Goal: Communication & Community: Answer question/provide support

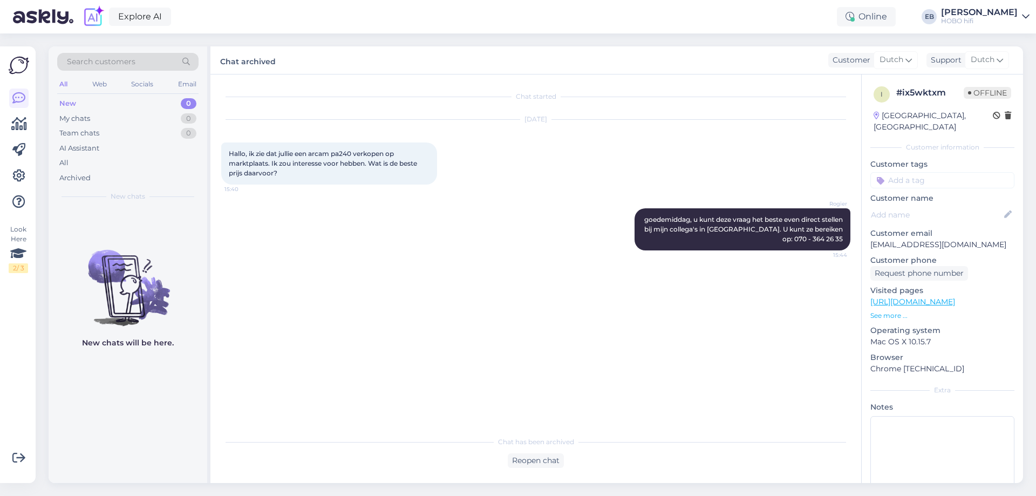
click at [603, 131] on div "[DATE] Hallo, ik zie dat jullie een arcam pa240 verkopen op marktplaats. Ik zou…" at bounding box center [535, 152] width 629 height 88
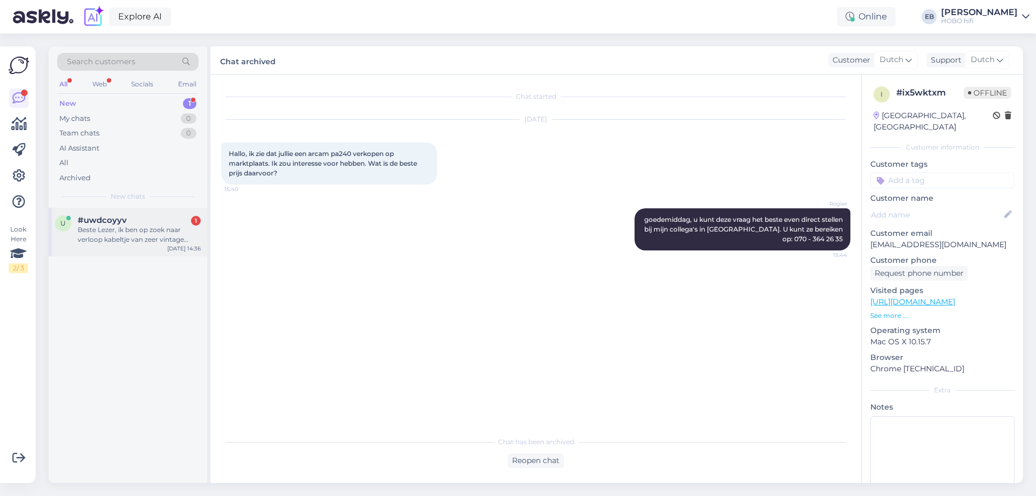
click at [159, 243] on div "Beste Lezer, ik ben op zoek naar verloop kabeltje van zeer vintage Sharp draait…" at bounding box center [139, 234] width 123 height 19
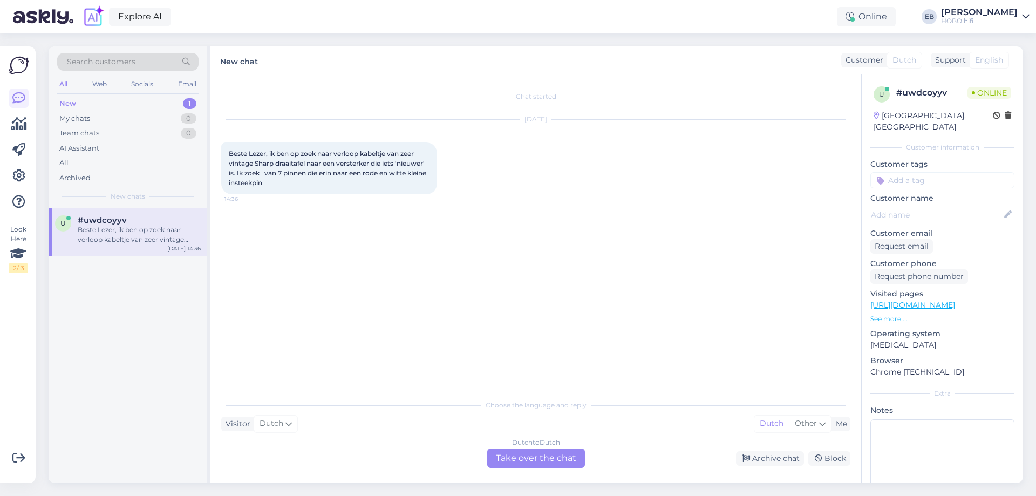
click at [555, 454] on div "Dutch to Dutch Take over the chat" at bounding box center [536, 457] width 98 height 19
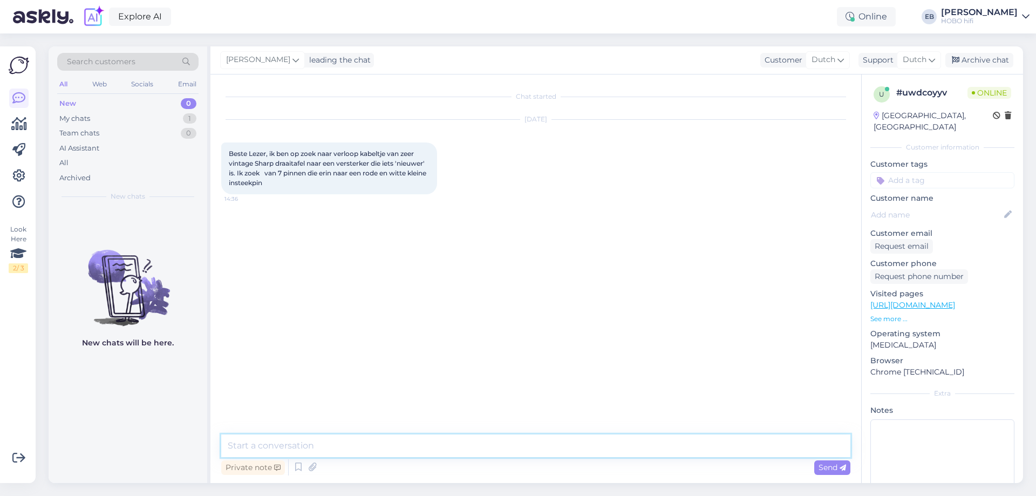
click at [426, 445] on textarea at bounding box center [535, 445] width 629 height 23
type textarea "Goedemiddag,]\"
click at [426, 445] on textarea at bounding box center [535, 445] width 629 height 23
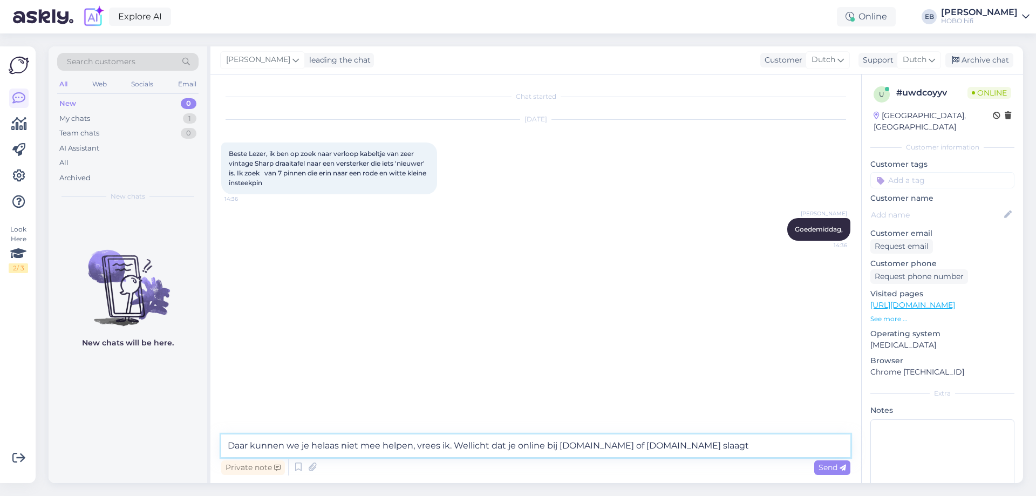
type textarea "Daar kunnen we je helaas niet mee helpen, vrees ik. Wellicht dat je online bij …"
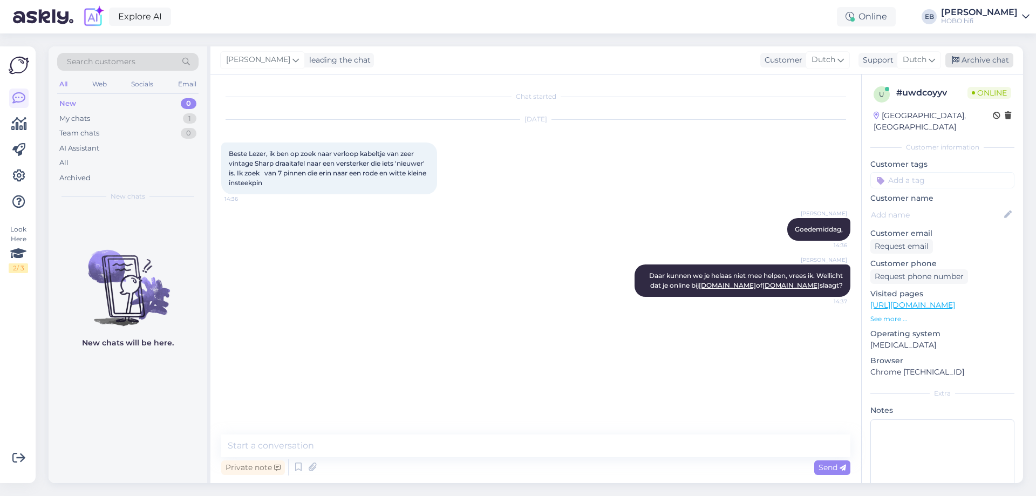
click at [982, 57] on div "Archive chat" at bounding box center [979, 60] width 68 height 15
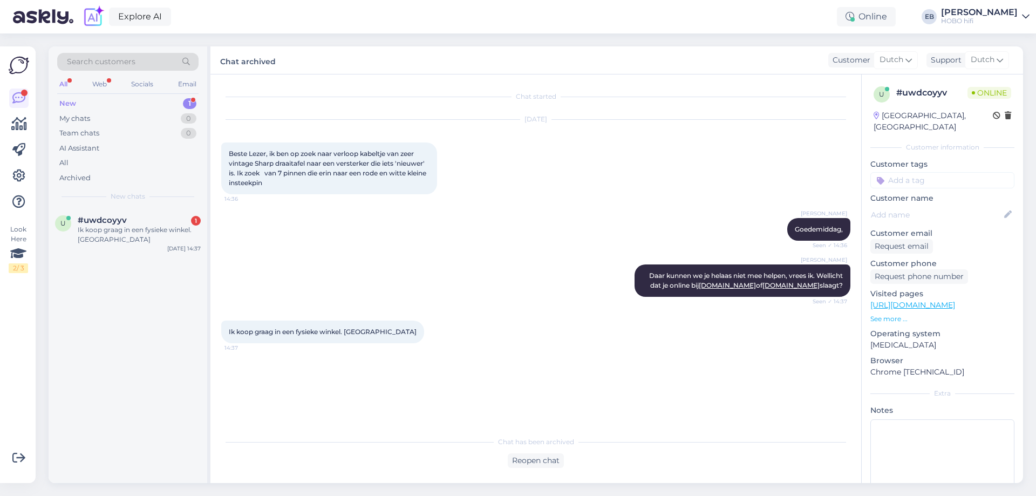
click at [534, 468] on div "Chat started [DATE] Beste Lezer, ik ben op zoek naar verloop kabeltje van zeer …" at bounding box center [535, 278] width 651 height 408
click at [532, 461] on div "Reopen chat" at bounding box center [536, 460] width 56 height 15
click at [501, 458] on div "Dutch to Dutch Take over the chat" at bounding box center [536, 457] width 98 height 19
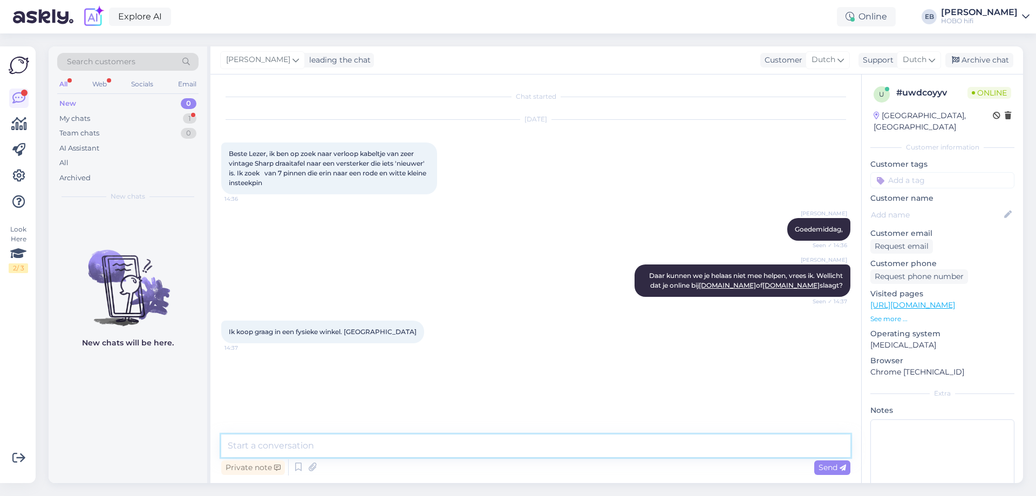
click at [414, 444] on textarea at bounding box center [535, 445] width 629 height 23
type textarea "H"
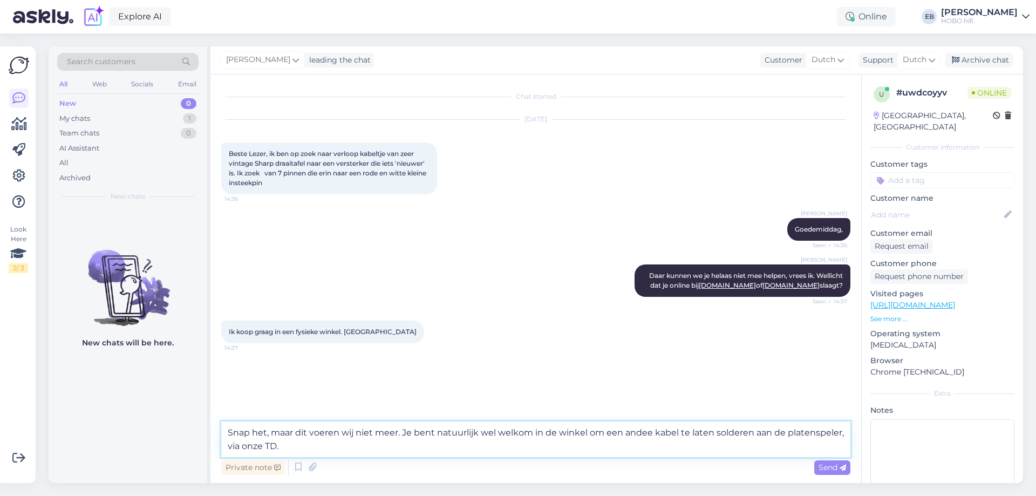
click at [647, 435] on textarea "Snap het, maar dit voeren wij niet meer. Je bent natuurlijk wel welkom in de wi…" at bounding box center [535, 439] width 629 height 36
type textarea "Snap het, maar dit voeren wij niet meer. Je bent natuurlijk wel welkom in de wi…"
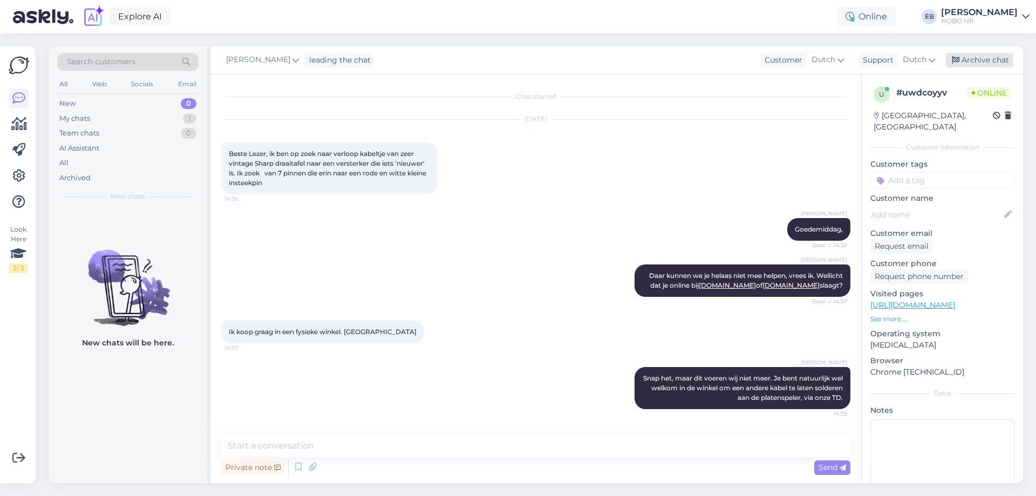
click at [997, 56] on div "Archive chat" at bounding box center [979, 60] width 68 height 15
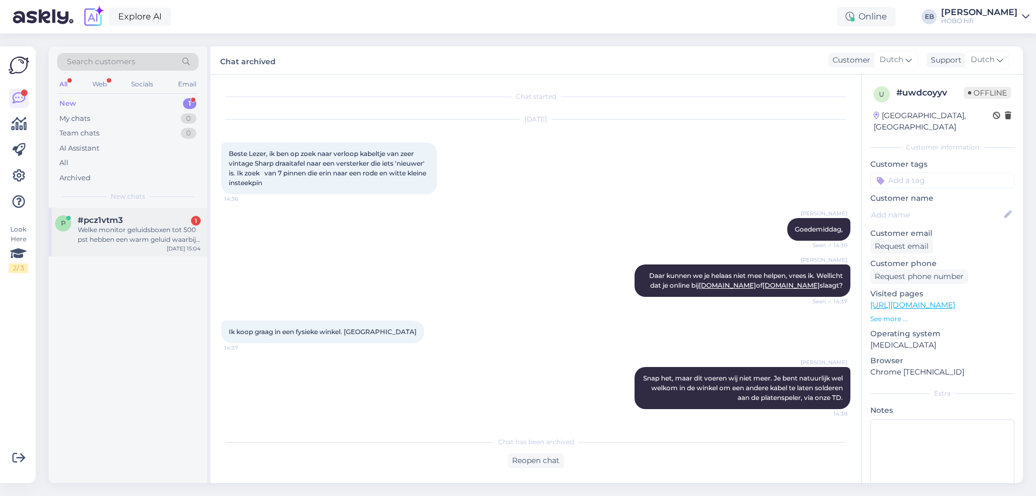
click at [175, 227] on div "Welke monitor geluidsboxen tot 500 pst hebben een warm geluid waarbij de bas ni…" at bounding box center [139, 234] width 123 height 19
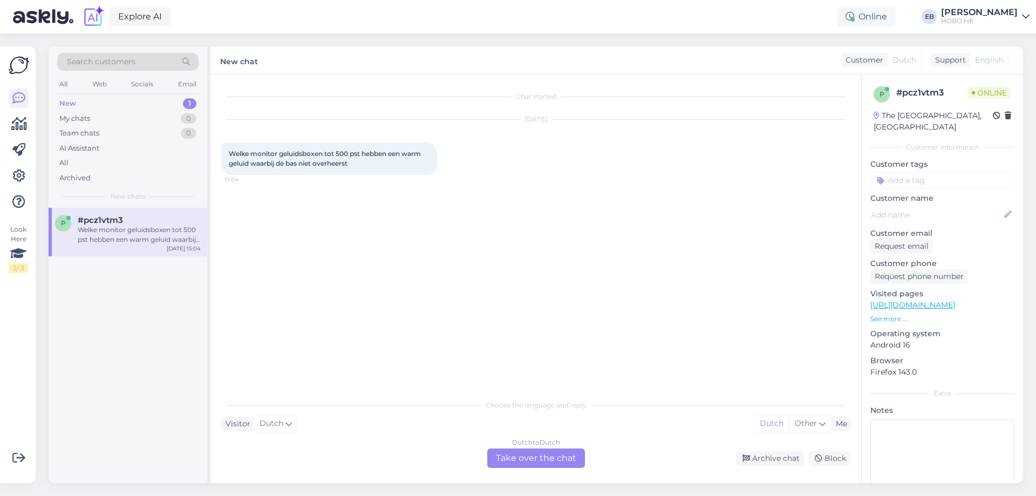
click at [531, 459] on div "Dutch to Dutch Take over the chat" at bounding box center [536, 457] width 98 height 19
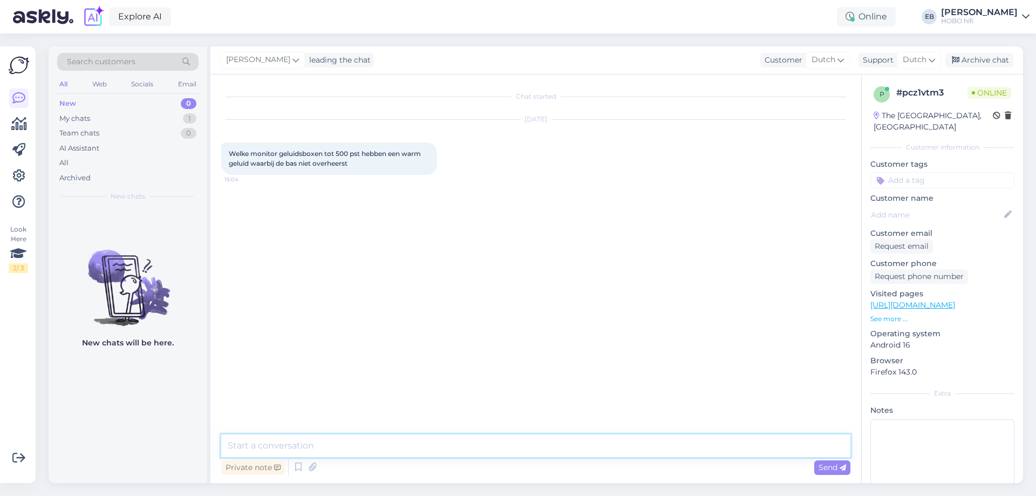
click at [431, 446] on textarea at bounding box center [535, 445] width 629 height 23
type textarea "[PERSON_NAME], het is erg druk op dit moment. Als je je nummer achterlaat, bell…"
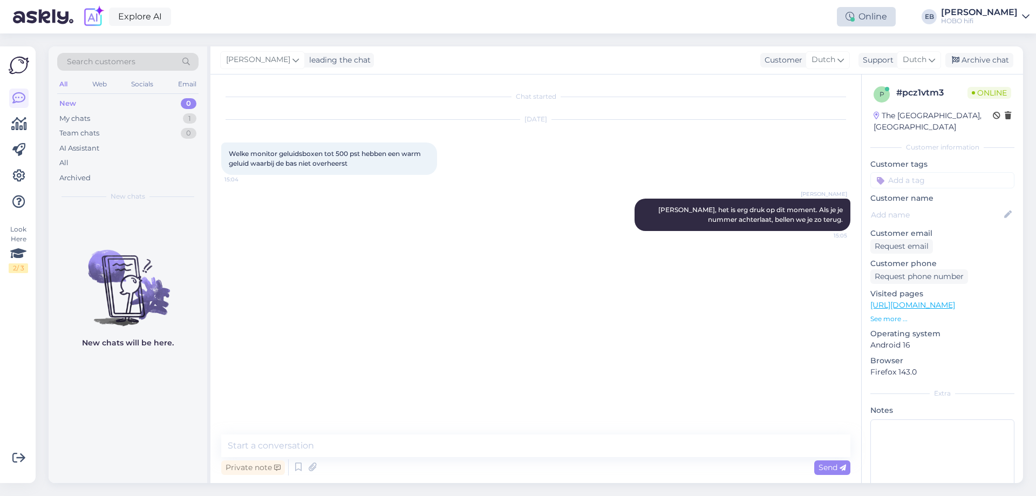
click at [882, 19] on div "Online" at bounding box center [866, 16] width 59 height 19
click at [887, 57] on button "1 hour" at bounding box center [871, 58] width 31 height 12
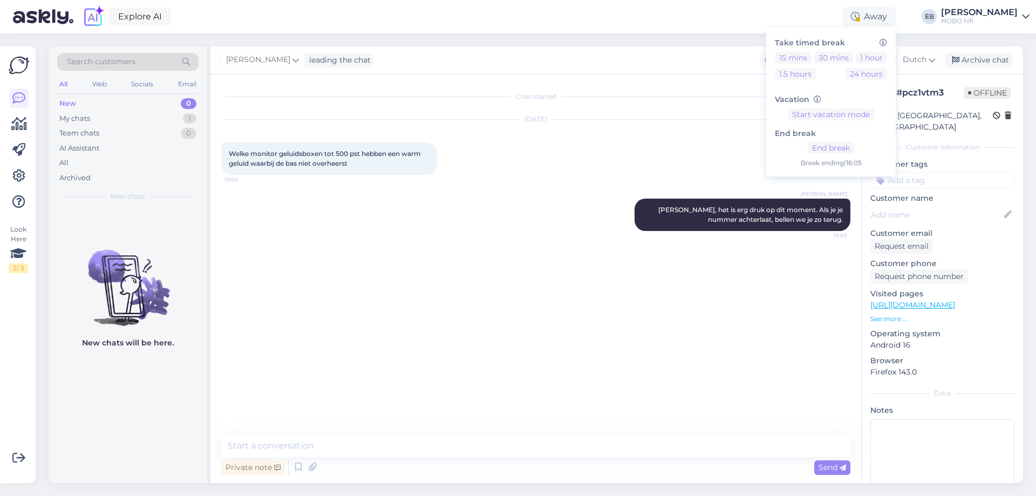
click at [531, 241] on div "[PERSON_NAME], het is erg druk op dit moment. Als je je nummer achterlaat, bell…" at bounding box center [535, 215] width 629 height 56
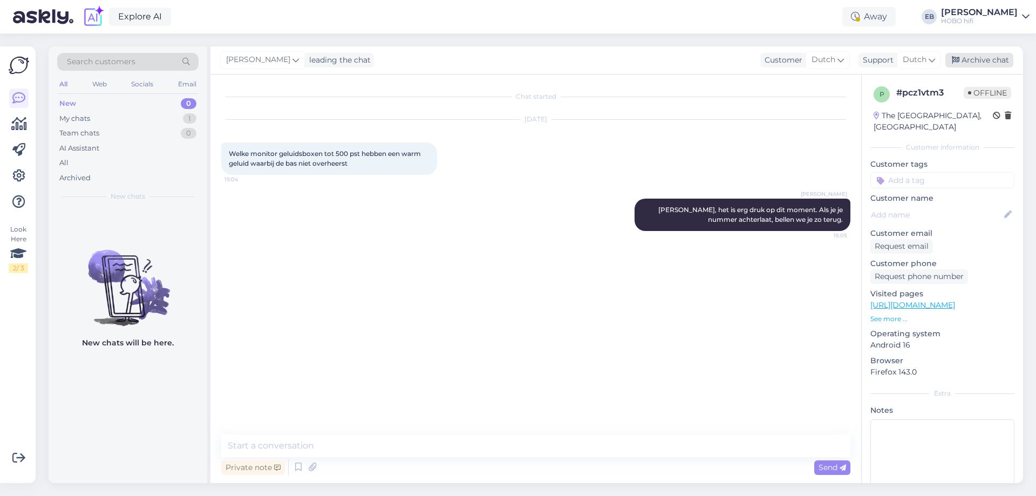
click at [984, 64] on div "Archive chat" at bounding box center [979, 60] width 68 height 15
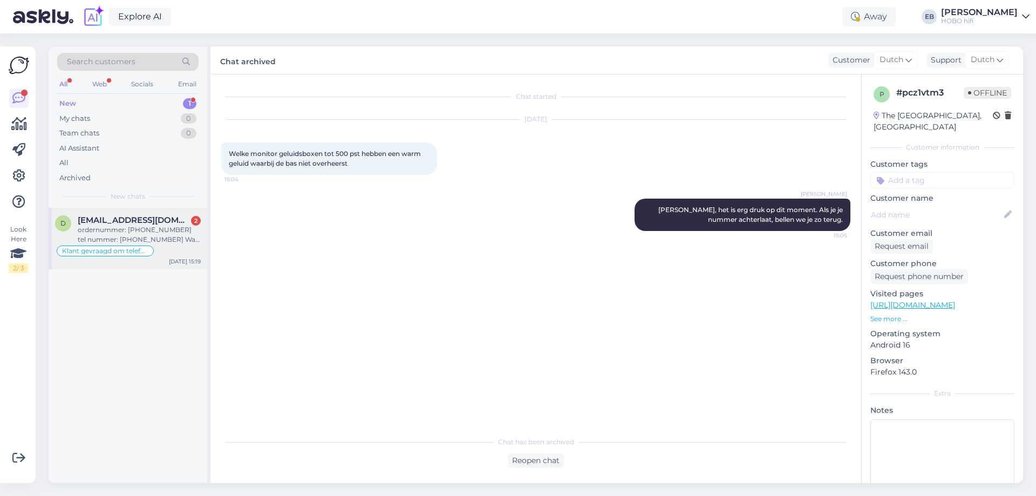
click at [168, 221] on span "[EMAIL_ADDRESS][DOMAIN_NAME]" at bounding box center [134, 220] width 112 height 10
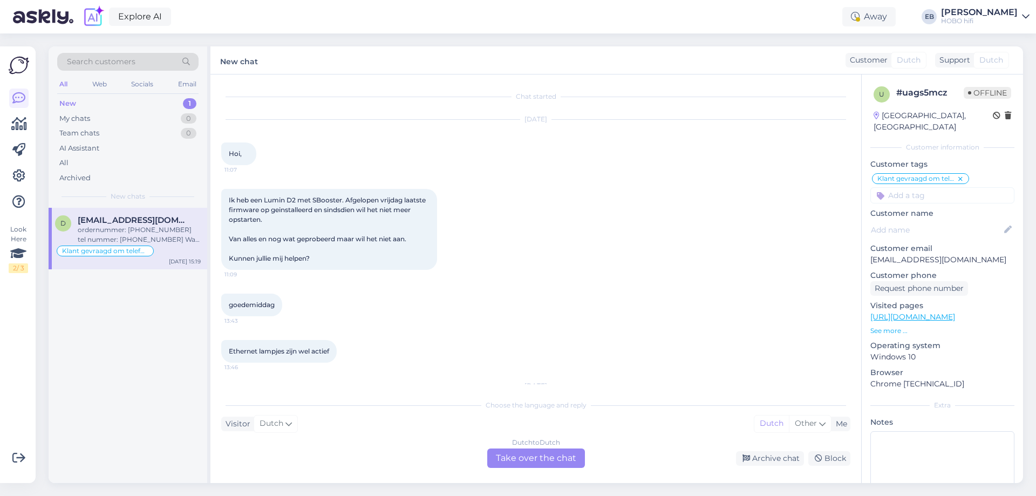
scroll to position [262, 0]
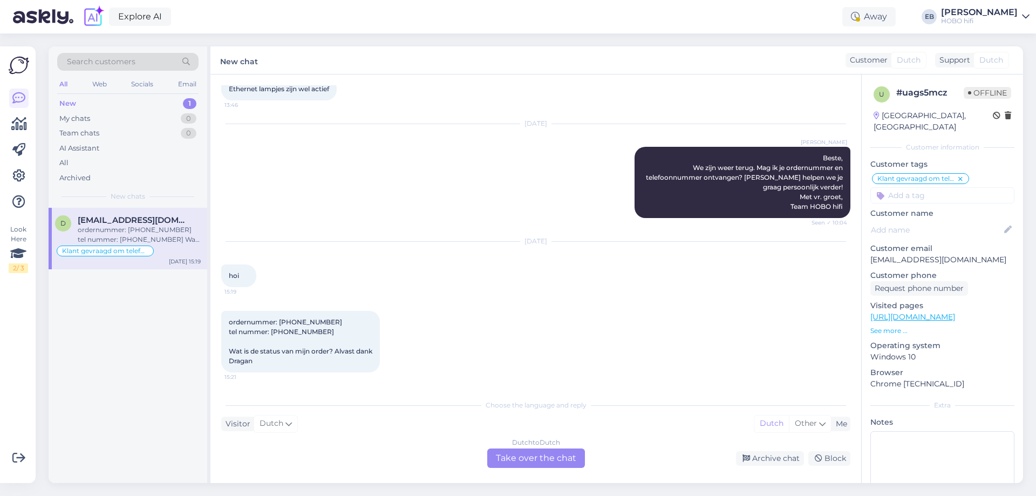
click at [538, 460] on div "Dutch to Dutch Take over the chat" at bounding box center [536, 457] width 98 height 19
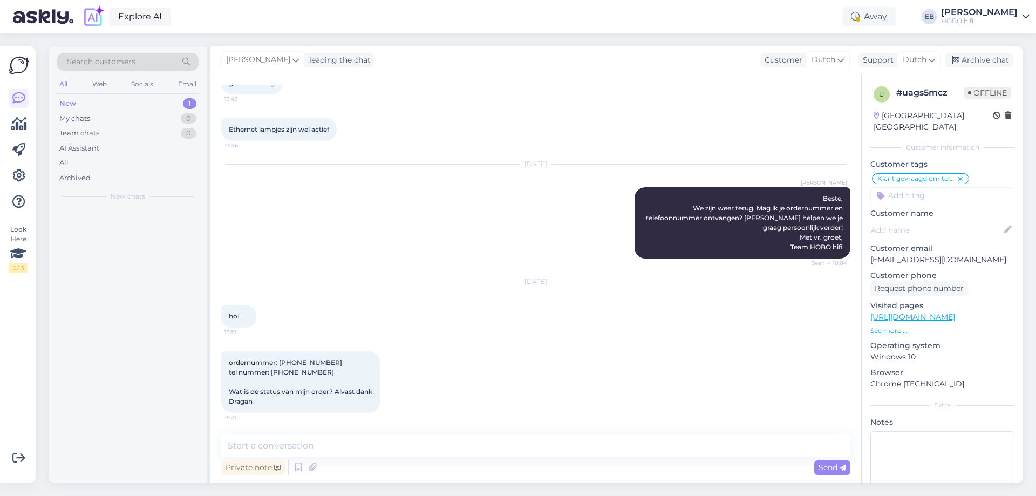
scroll to position [222, 0]
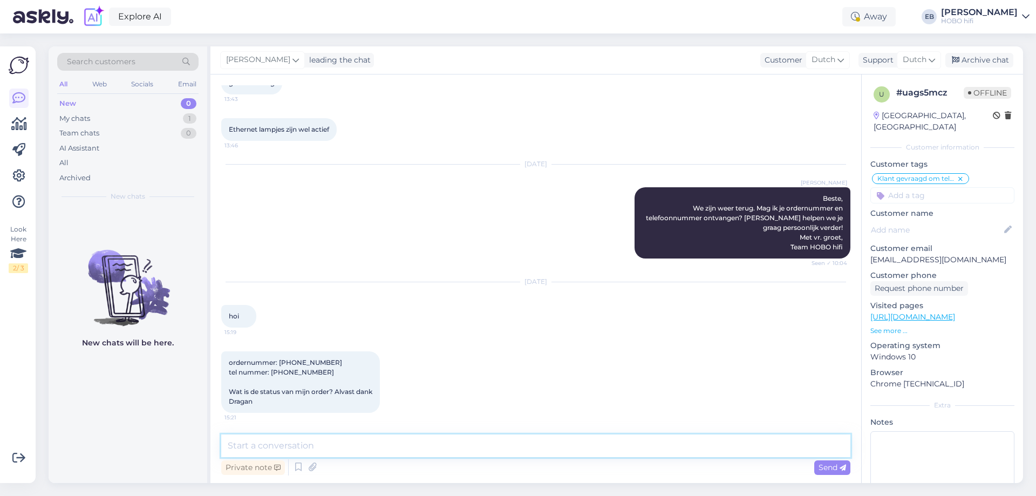
click at [344, 449] on textarea at bounding box center [535, 445] width 629 height 23
type textarea "Beste Dragan,"
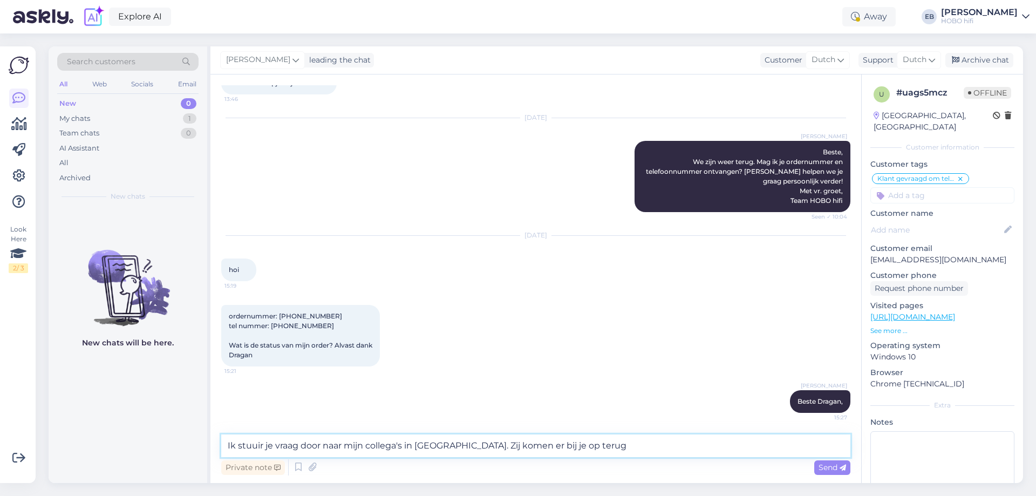
type textarea "Ik stuuir je vraag door naar mijn collega's in [GEOGRAPHIC_DATA]. Zij komen er …"
